Goal: Navigation & Orientation: Find specific page/section

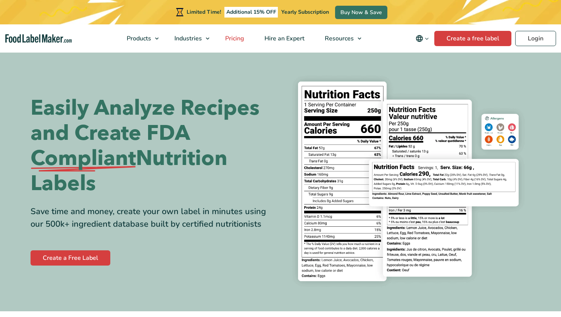
click at [236, 36] on span "Pricing" at bounding box center [234, 38] width 22 height 8
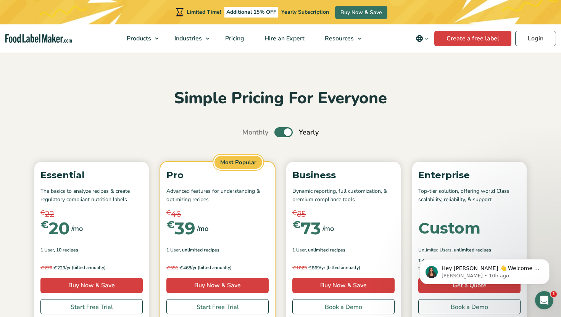
click at [45, 42] on img "Food Label Maker homepage" at bounding box center [38, 38] width 66 height 9
